Goal: Task Accomplishment & Management: Complete application form

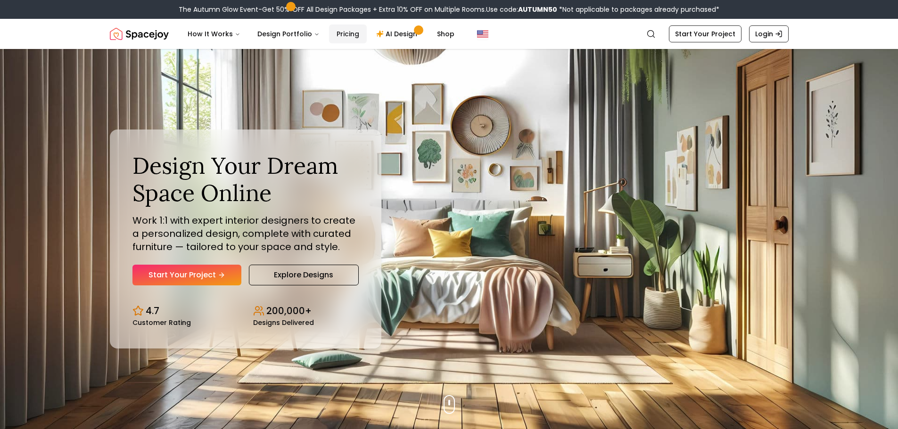
click at [342, 34] on link "Pricing" at bounding box center [348, 34] width 38 height 19
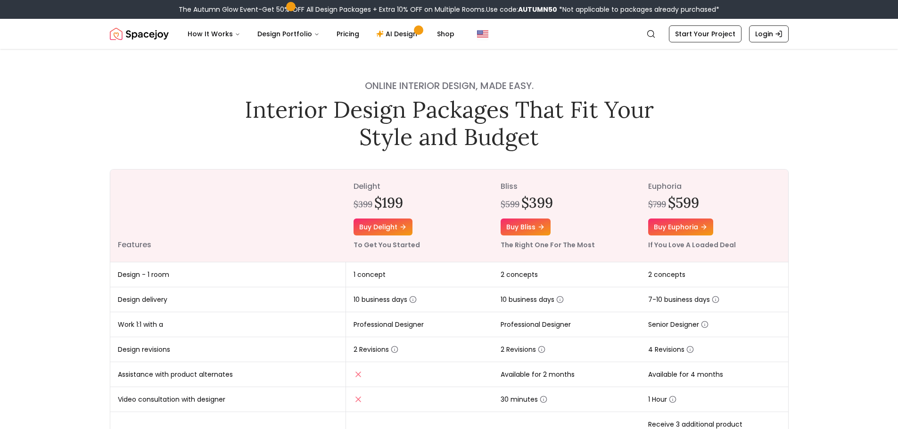
click at [778, 33] on icon "Global" at bounding box center [779, 34] width 8 height 8
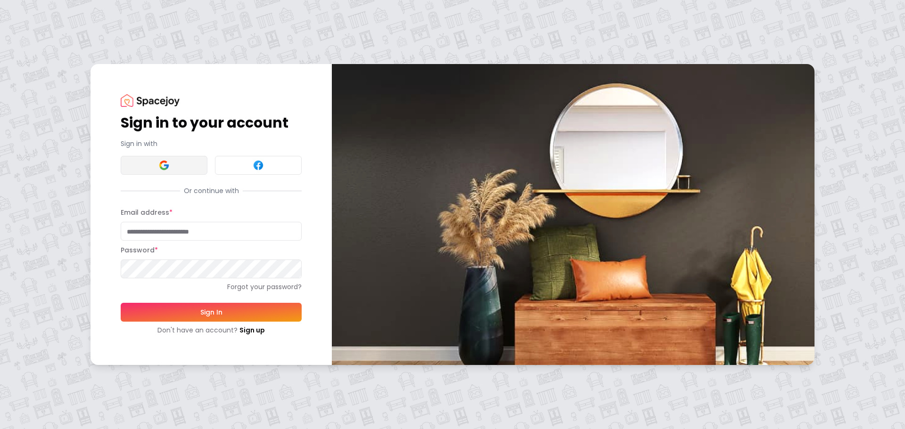
click at [158, 165] on button at bounding box center [164, 165] width 87 height 19
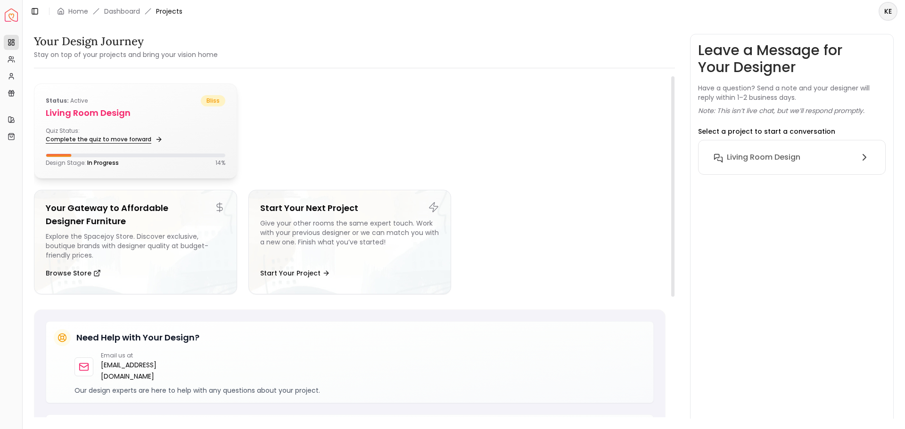
click at [120, 142] on link "Complete the quiz to move forward" at bounding box center [103, 139] width 115 height 13
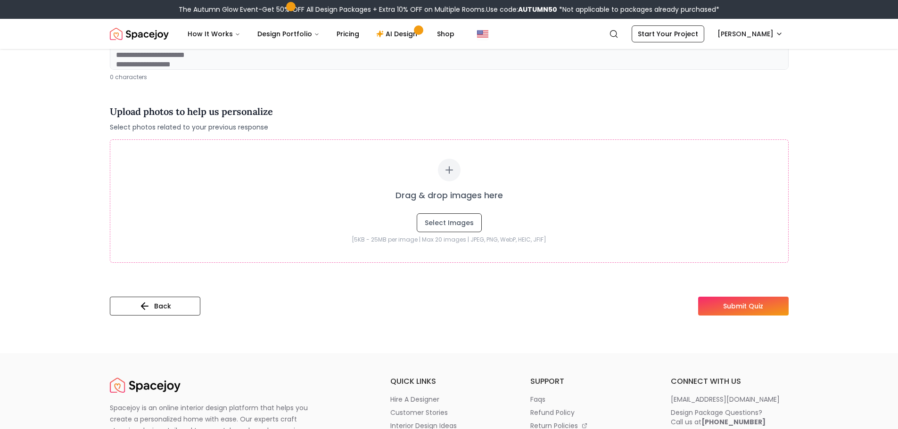
scroll to position [283, 0]
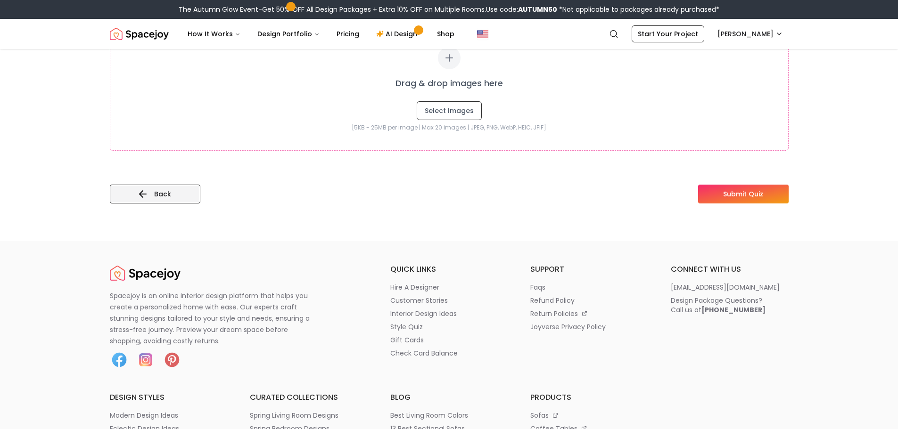
click at [180, 198] on button "Back" at bounding box center [155, 194] width 91 height 19
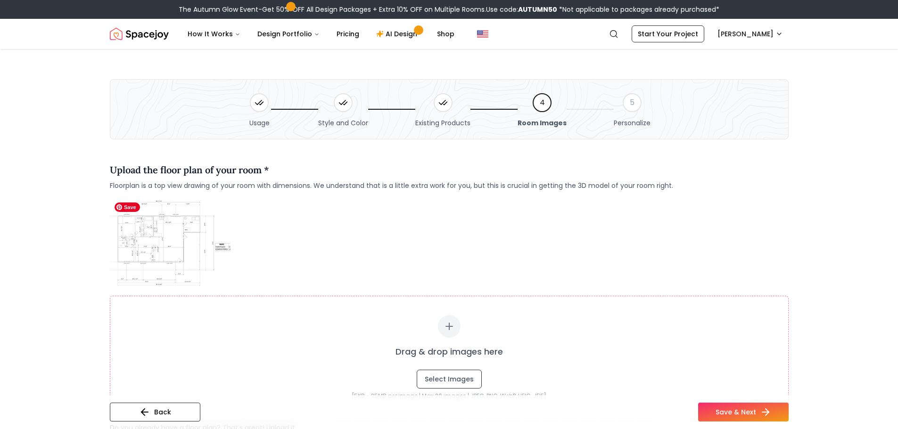
click at [170, 242] on img at bounding box center [170, 243] width 121 height 91
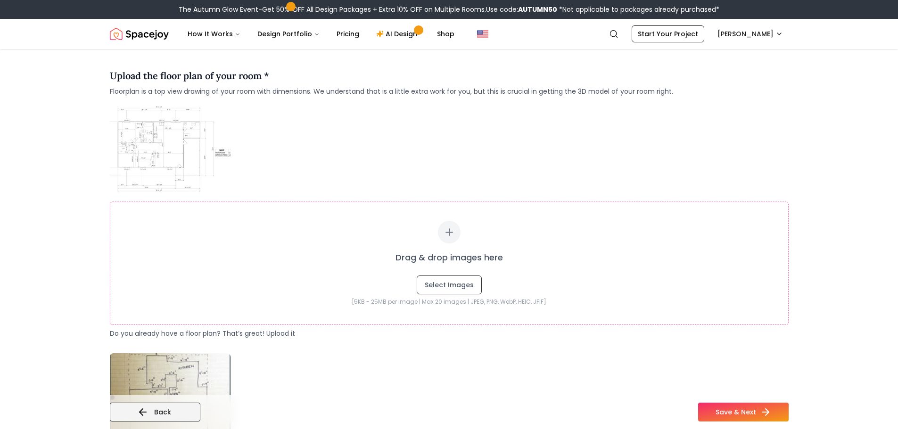
click at [187, 407] on button "Back" at bounding box center [155, 412] width 91 height 19
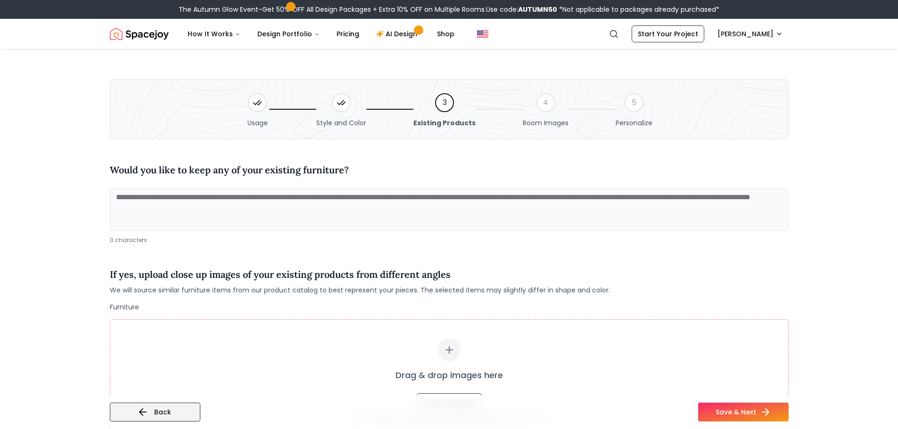
click at [186, 412] on button "Back" at bounding box center [155, 412] width 91 height 19
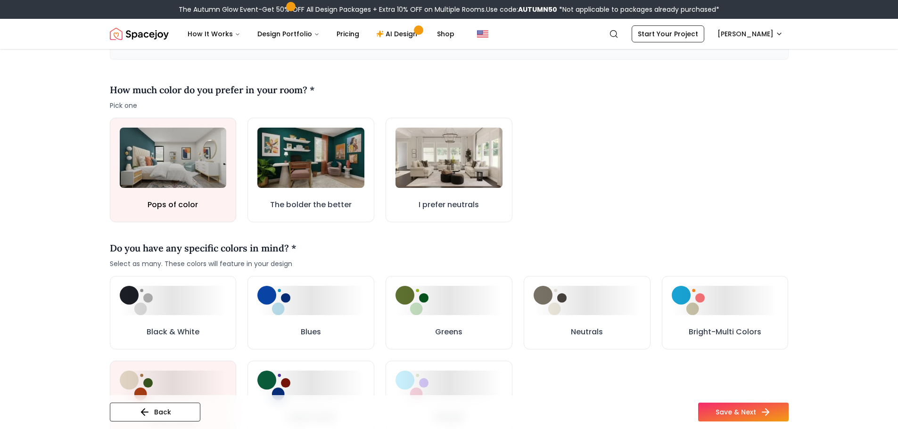
scroll to position [283, 0]
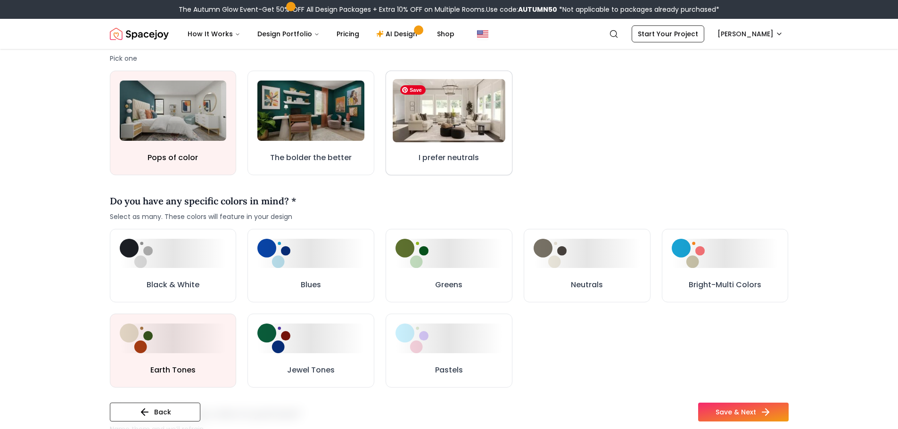
click at [447, 113] on img at bounding box center [449, 110] width 113 height 63
click at [447, 113] on img at bounding box center [449, 110] width 115 height 65
click at [469, 166] on div "I prefer neutrals" at bounding box center [449, 160] width 62 height 14
click at [459, 153] on h3 "I prefer neutrals" at bounding box center [449, 159] width 62 height 12
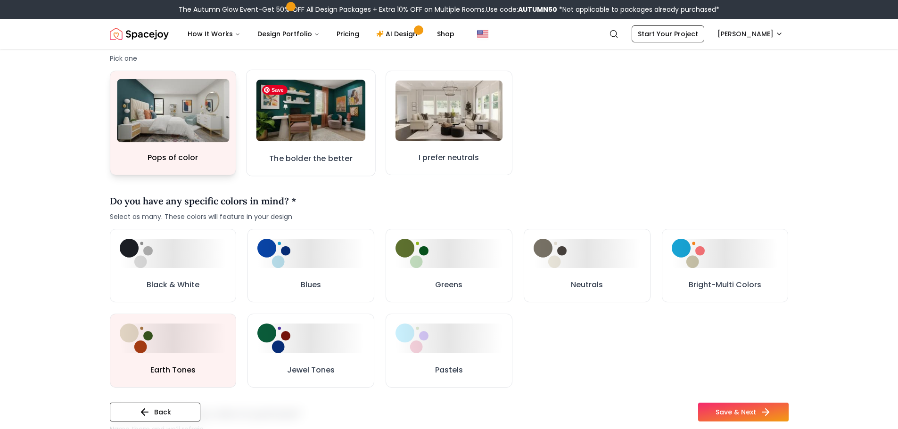
click at [196, 118] on img at bounding box center [173, 110] width 112 height 63
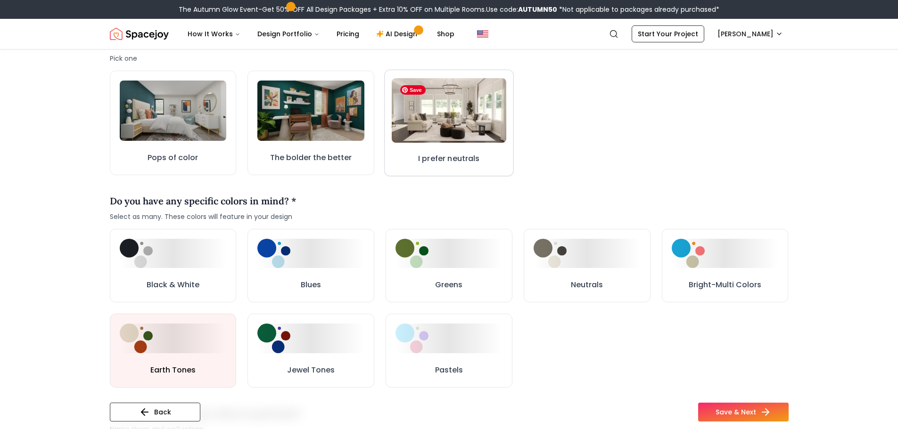
click at [478, 123] on img at bounding box center [449, 110] width 115 height 65
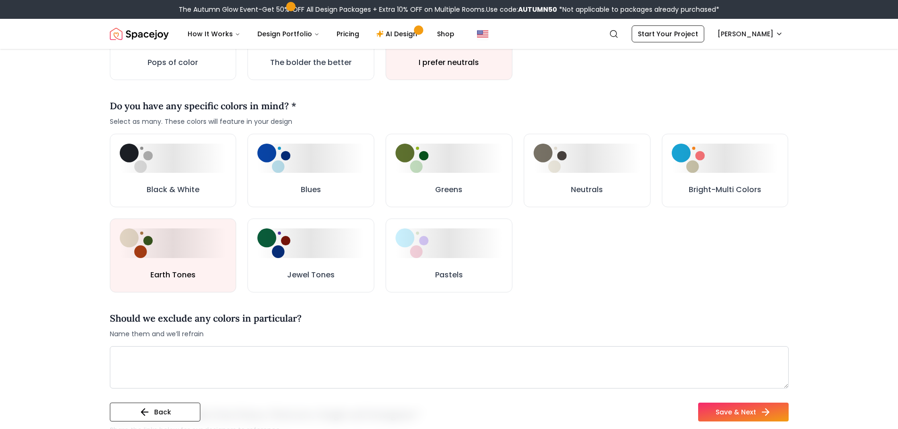
scroll to position [377, 0]
click at [624, 195] on button "Neutrals" at bounding box center [586, 171] width 129 height 75
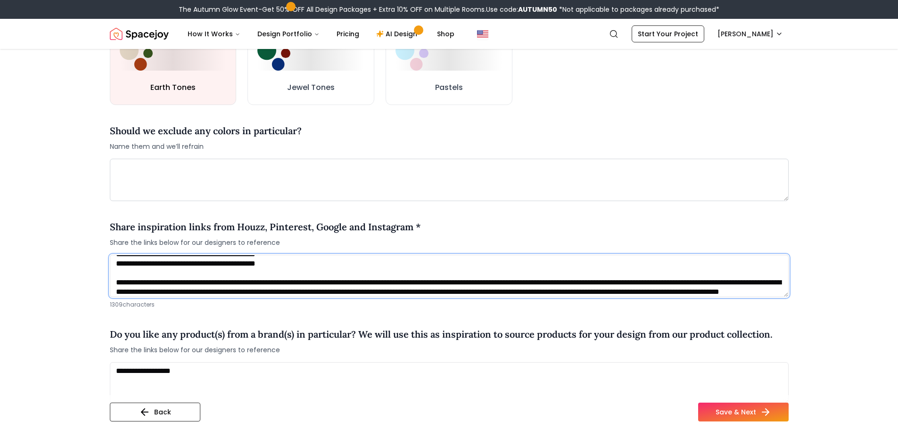
scroll to position [75, 0]
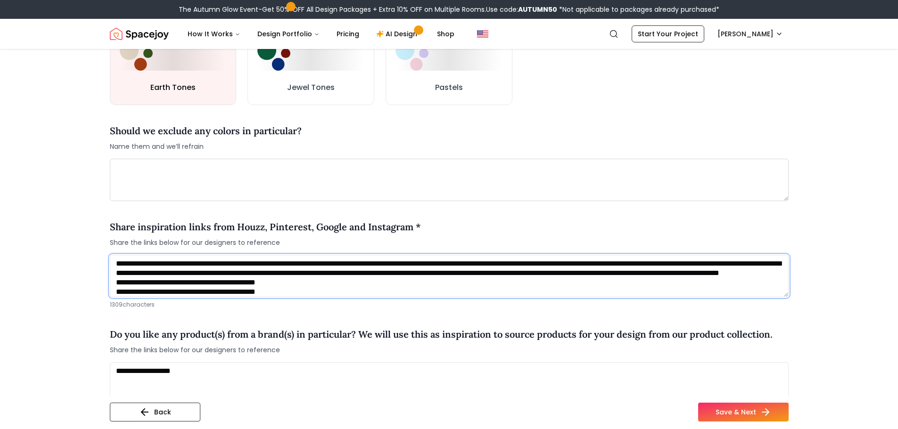
click at [726, 280] on textarea at bounding box center [449, 276] width 679 height 42
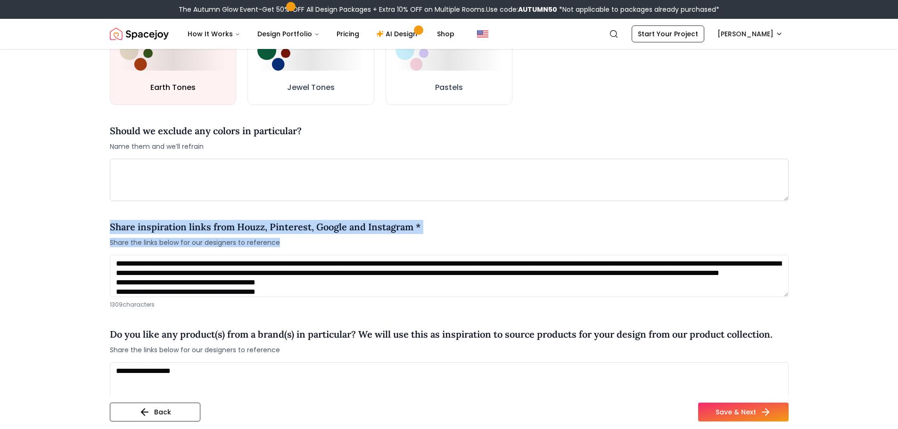
drag, startPoint x: 110, startPoint y: 228, endPoint x: 308, endPoint y: 243, distance: 199.0
click at [308, 243] on div "Share inspiration links from Houzz, Pinterest, Google and Instagram * Share the…" at bounding box center [265, 233] width 311 height 27
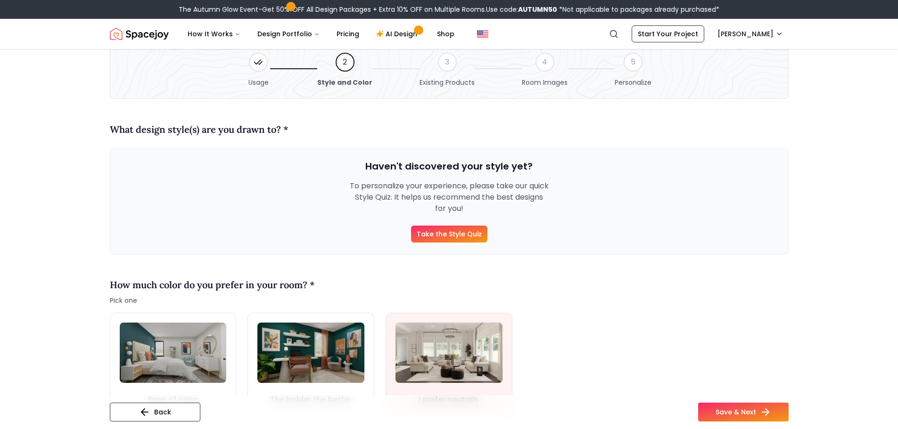
scroll to position [0, 0]
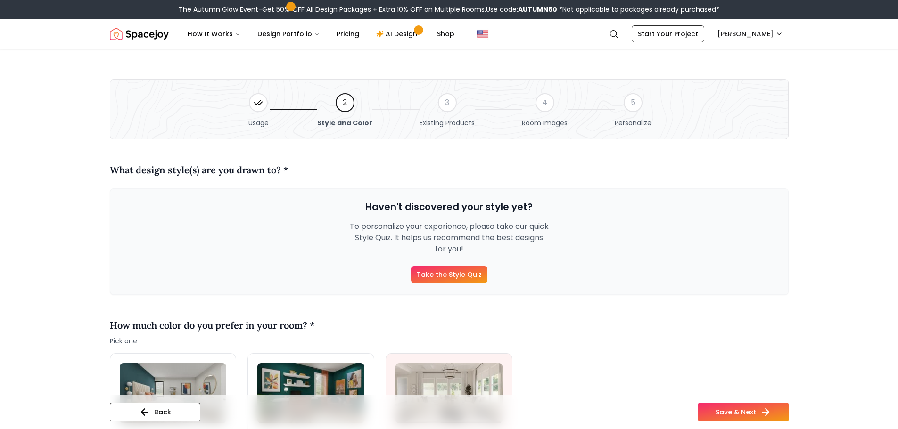
click at [445, 275] on link "Take the Style Quiz" at bounding box center [449, 274] width 76 height 17
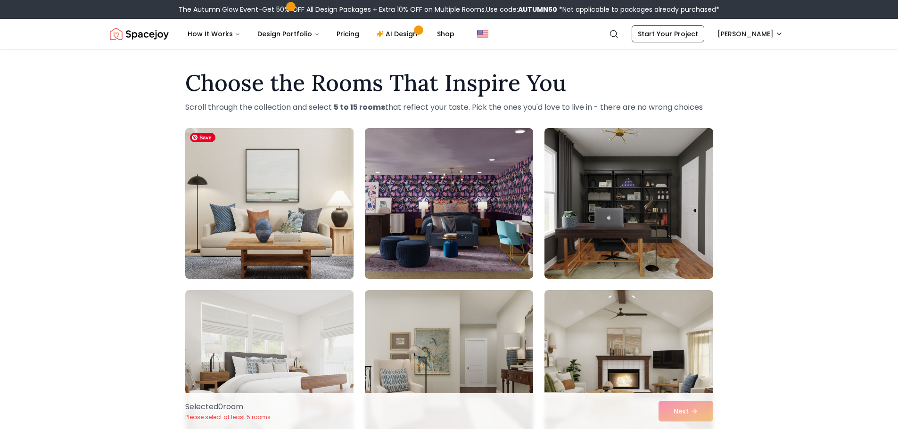
click at [301, 211] on img at bounding box center [269, 203] width 177 height 158
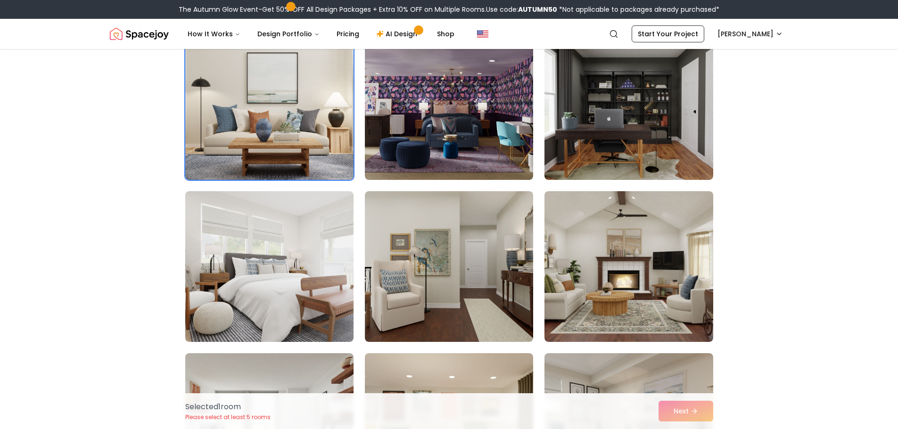
scroll to position [236, 0]
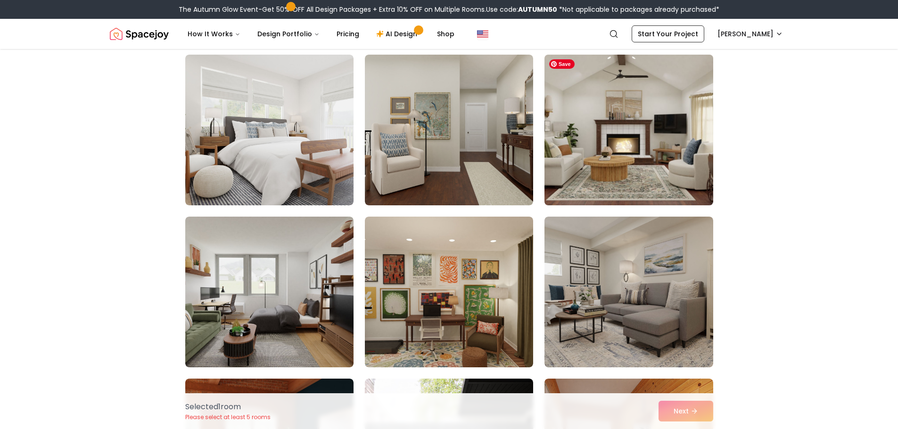
click at [664, 149] on img at bounding box center [628, 130] width 177 height 158
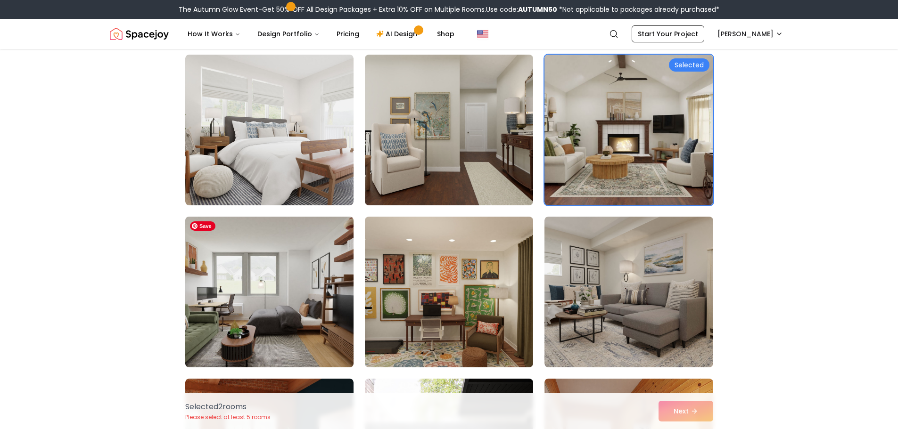
drag, startPoint x: 294, startPoint y: 289, endPoint x: 299, endPoint y: 288, distance: 5.7
click at [294, 288] on img at bounding box center [269, 292] width 177 height 158
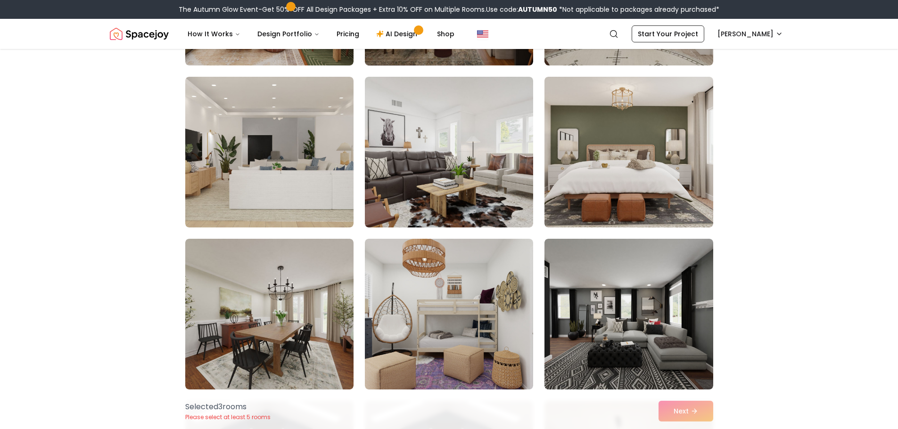
scroll to position [849, 0]
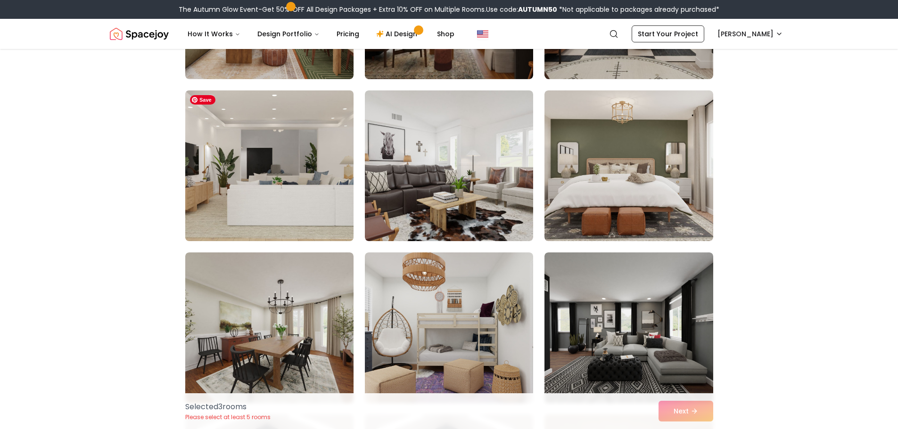
click at [298, 189] on img at bounding box center [269, 166] width 177 height 158
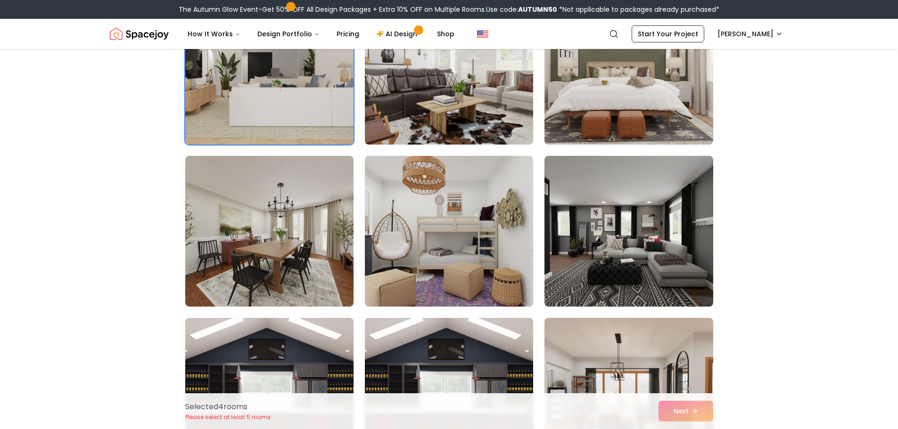
scroll to position [1037, 0]
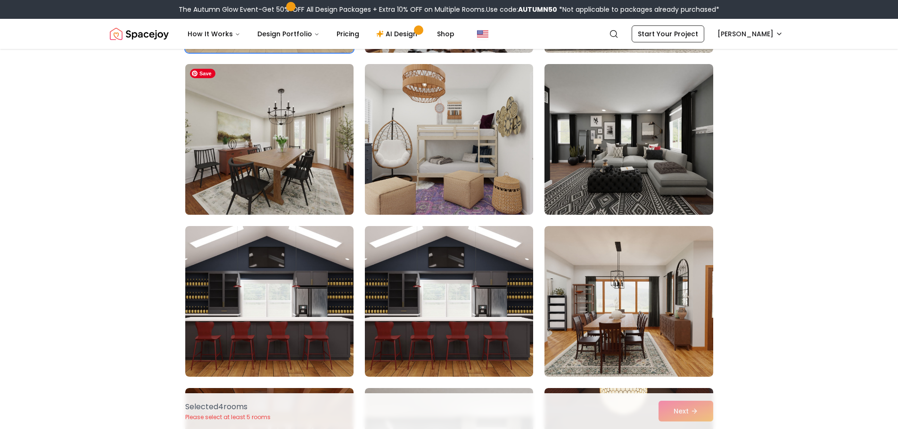
click at [269, 157] on img at bounding box center [269, 139] width 177 height 158
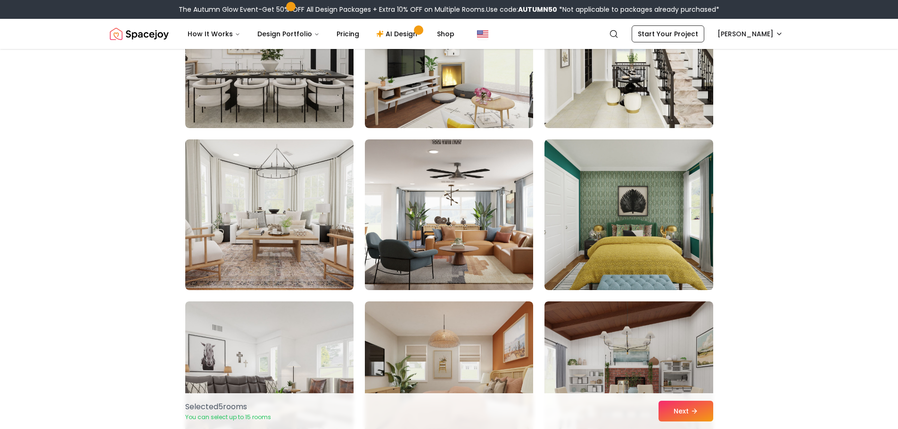
scroll to position [2074, 0]
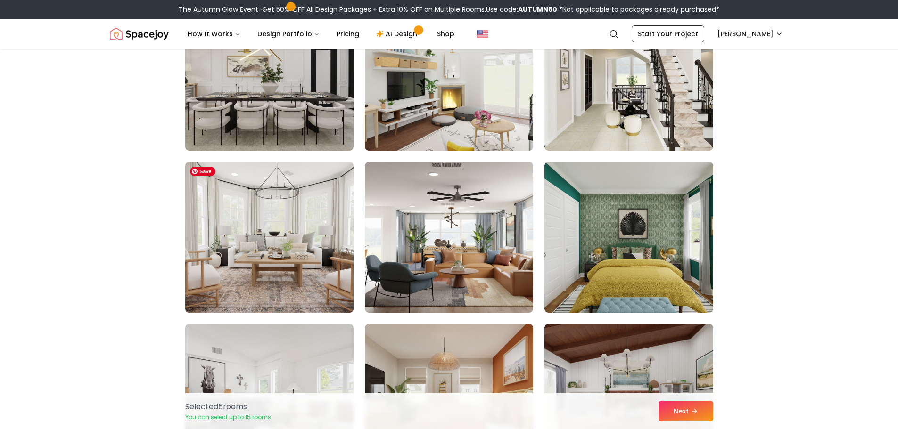
click at [295, 247] on img at bounding box center [269, 237] width 177 height 158
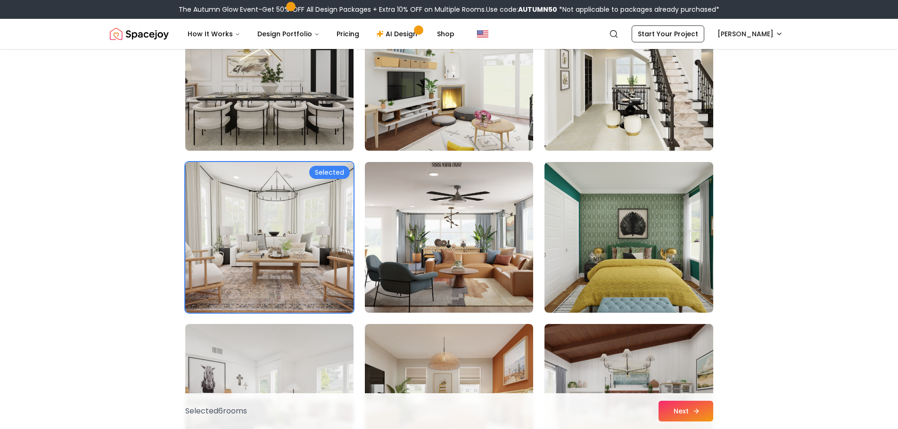
click at [691, 416] on button "Next" at bounding box center [686, 411] width 55 height 21
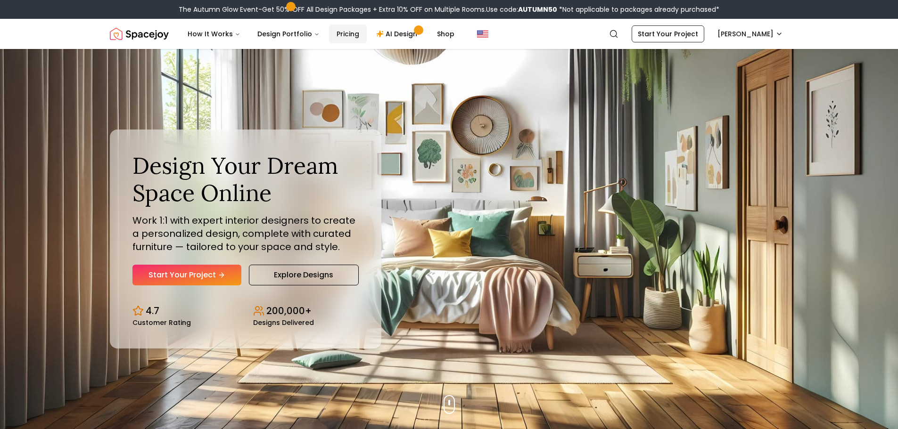
click at [345, 34] on link "Pricing" at bounding box center [348, 34] width 38 height 19
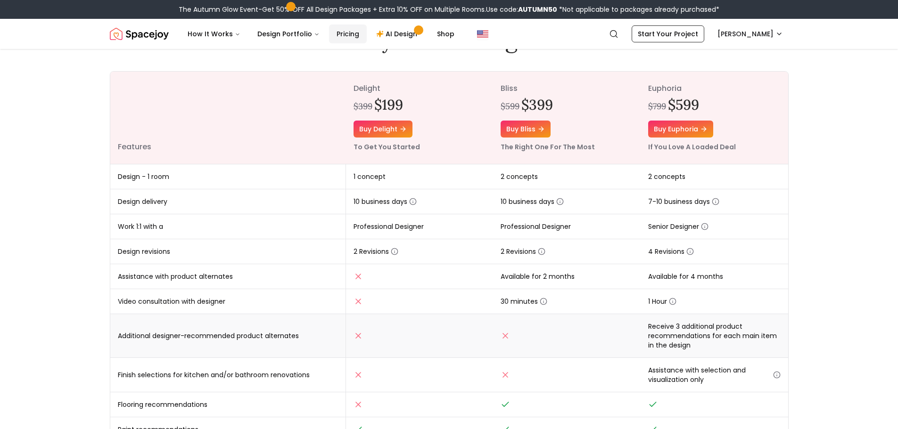
scroll to position [94, 0]
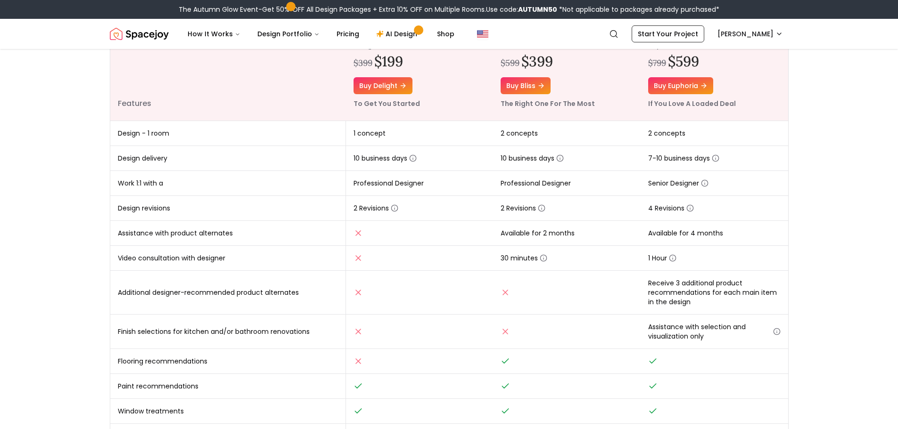
scroll to position [0, 0]
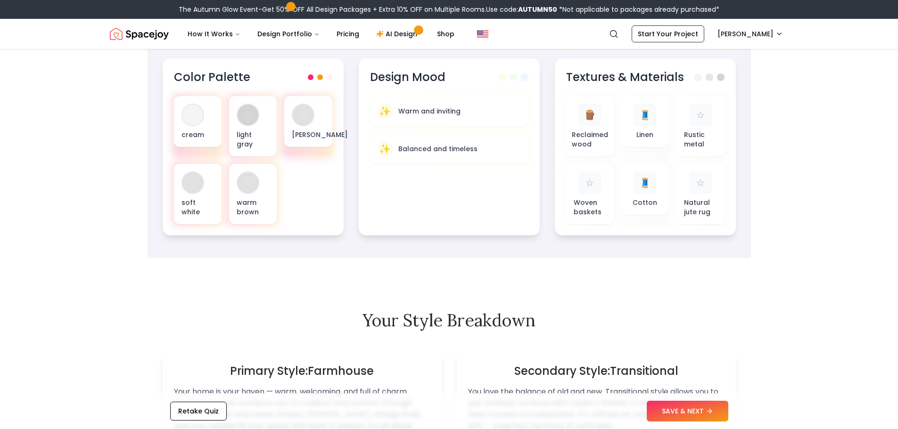
scroll to position [236, 0]
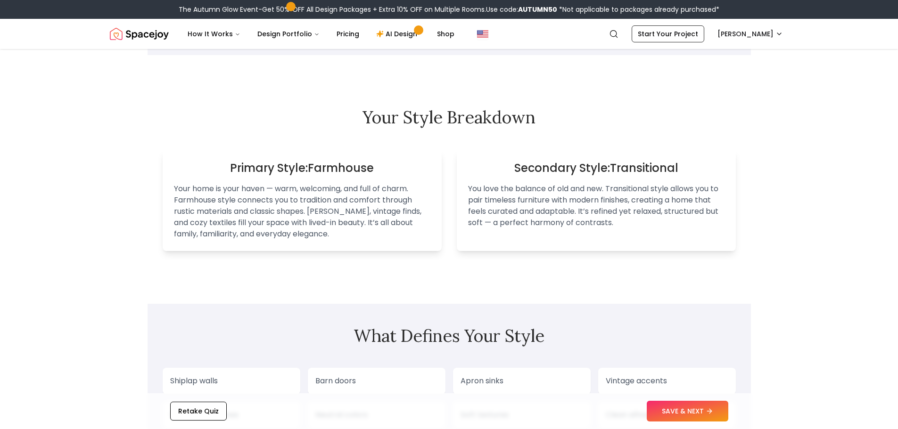
scroll to position [519, 0]
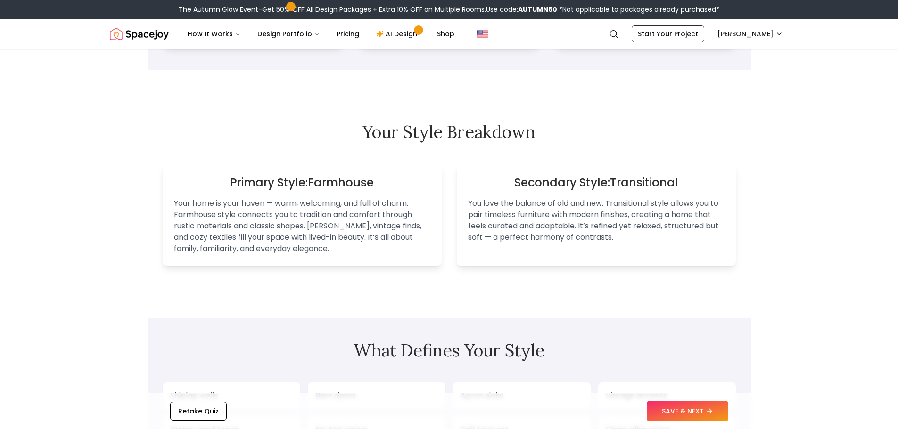
click at [75, 183] on div "Your Signature Style Is... " Farmhouse meets Transitional " You love the warmth…" at bounding box center [449, 370] width 898 height 1680
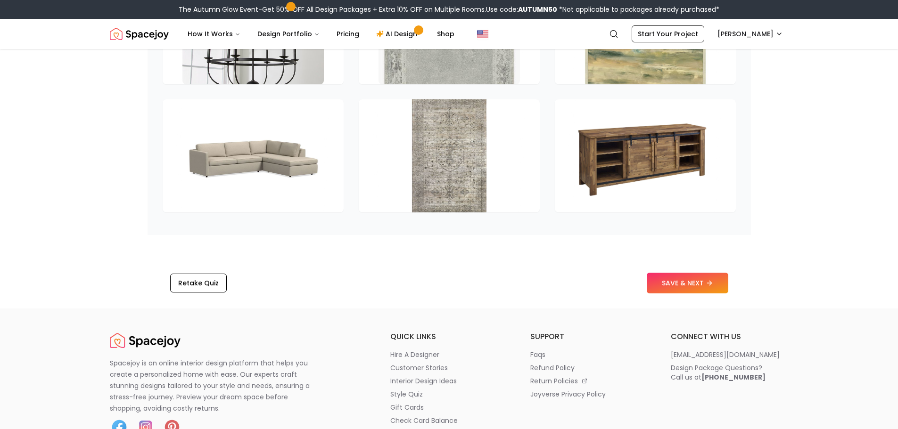
scroll to position [1461, 0]
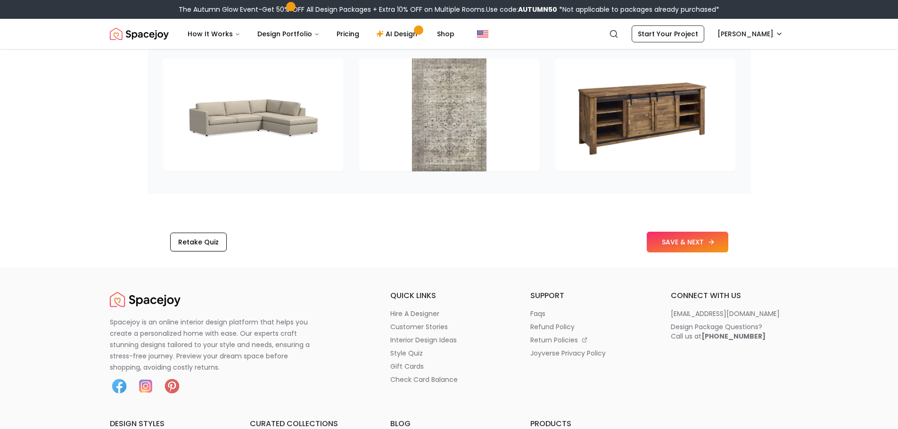
click at [691, 235] on button "SAVE & NEXT" at bounding box center [688, 242] width 82 height 21
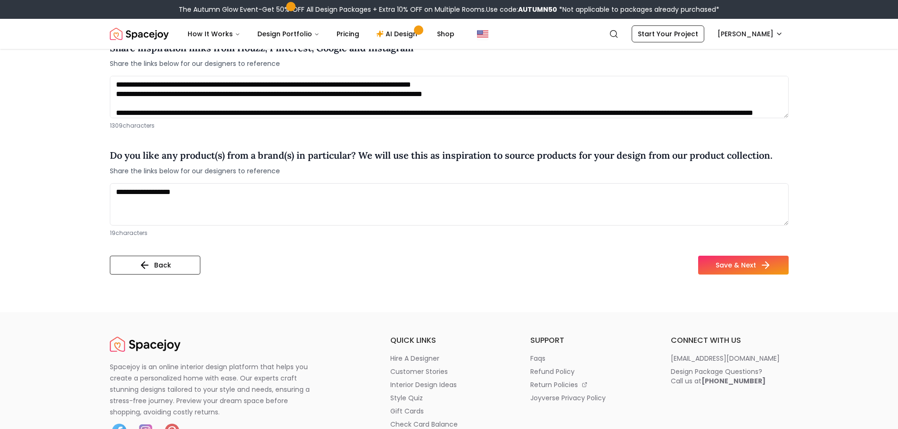
scroll to position [849, 0]
